Goal: Information Seeking & Learning: Understand process/instructions

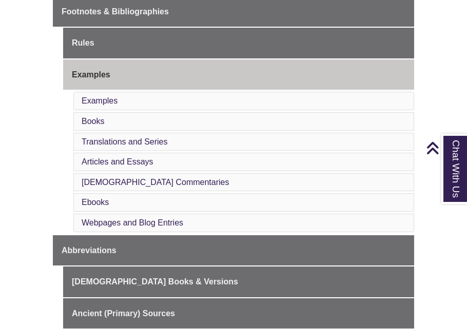
scroll to position [396, 0]
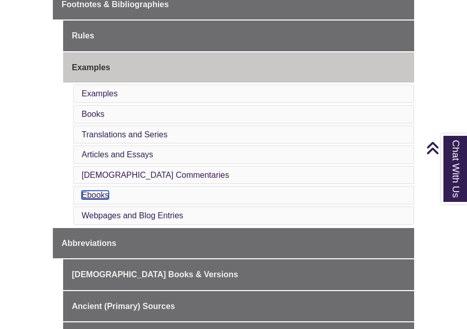
click at [98, 191] on link "Ebooks" at bounding box center [95, 195] width 27 height 9
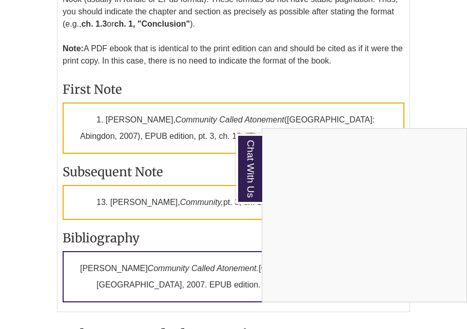
scroll to position [2716, 0]
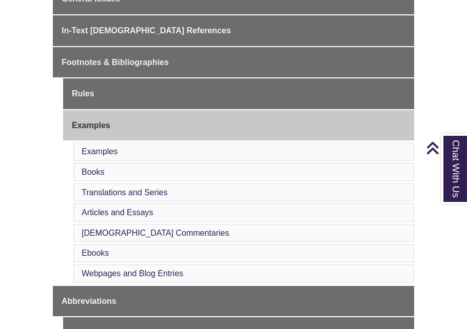
scroll to position [346, 0]
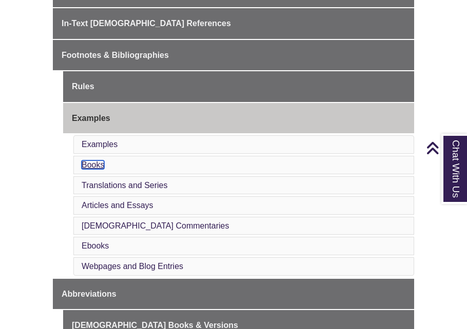
click at [96, 161] on link "Books" at bounding box center [93, 165] width 23 height 9
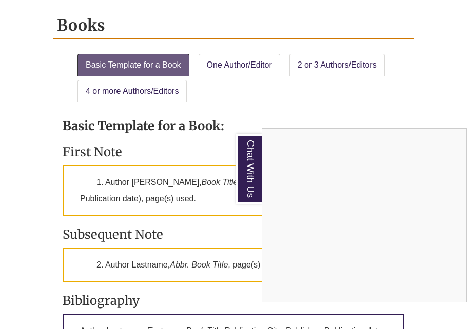
click at [436, 85] on div "Chat With Us" at bounding box center [233, 164] width 467 height 329
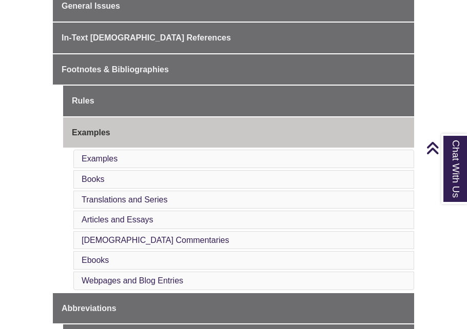
scroll to position [338, 0]
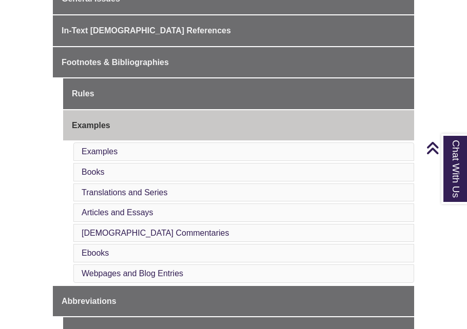
click at [97, 163] on li "Books" at bounding box center [243, 172] width 340 height 18
click at [102, 168] on link "Books" at bounding box center [93, 172] width 23 height 9
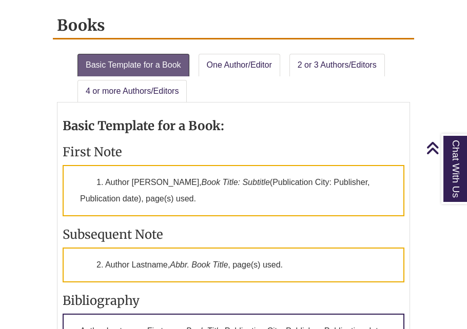
click at [102, 165] on p "1. Author Firstname Lastname, Book Title: Subtitle (Publication City: Publisher…" at bounding box center [234, 190] width 342 height 51
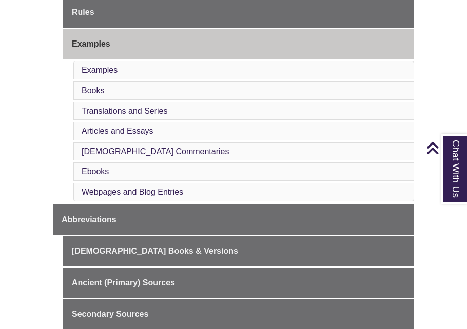
scroll to position [413, 0]
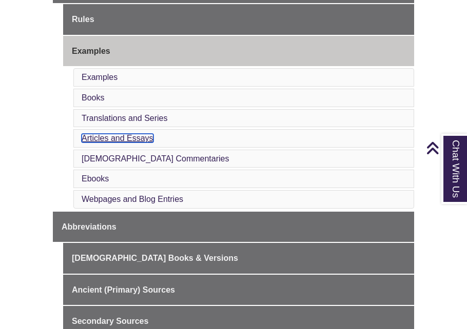
click at [122, 134] on link "Articles and Essays" at bounding box center [118, 138] width 72 height 9
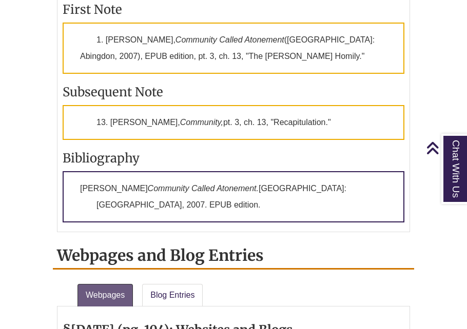
scroll to position [1888, 0]
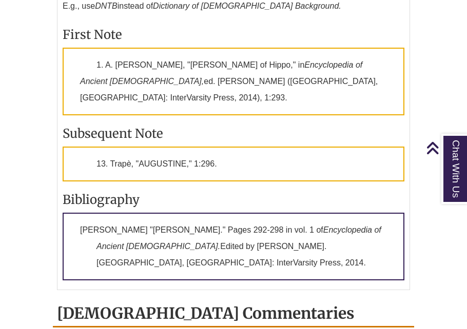
scroll to position [974, 0]
